Goal: Transaction & Acquisition: Purchase product/service

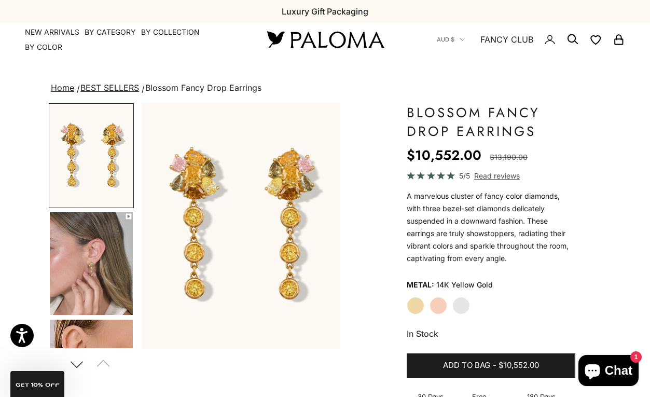
click at [110, 270] on img "Go to item 4" at bounding box center [91, 263] width 83 height 103
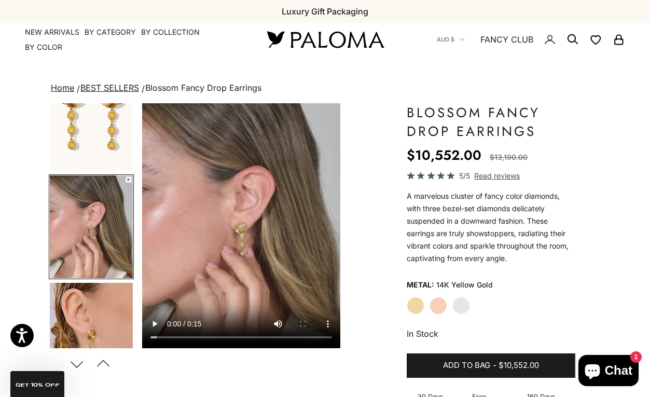
scroll to position [0, 211]
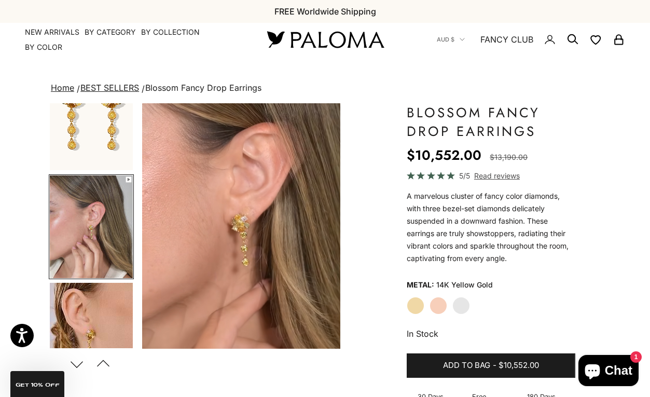
click at [100, 135] on img "Go to item 1" at bounding box center [91, 118] width 83 height 103
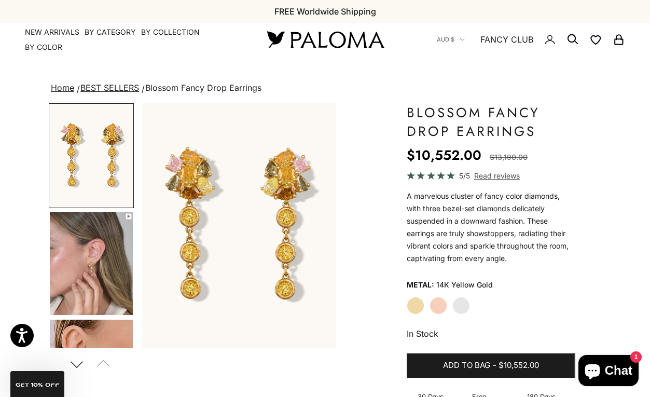
scroll to position [0, 0]
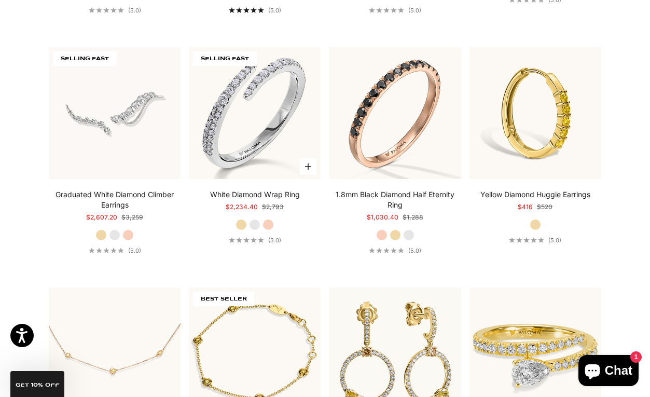
scroll to position [2080, 0]
